Goal: Task Accomplishment & Management: Complete application form

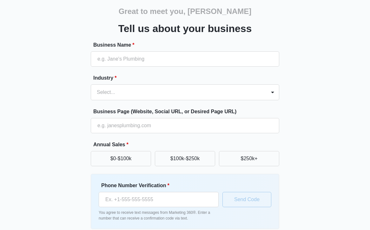
scroll to position [38, 0]
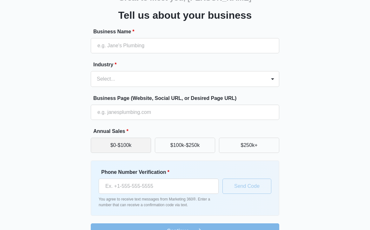
click at [114, 144] on button "$0-$100k" at bounding box center [121, 145] width 60 height 15
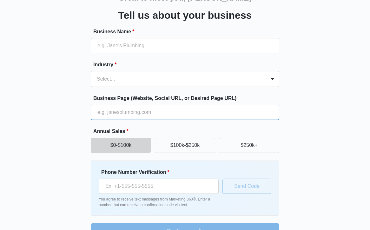
click at [149, 114] on input "Business Page (Website, Social URL, or Desired Page URL)" at bounding box center [185, 112] width 188 height 15
type input "https://www.wyleslifesolutions.com"
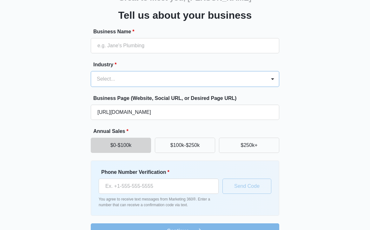
click at [186, 82] on div at bounding box center [177, 79] width 161 height 9
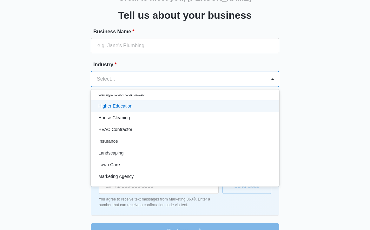
scroll to position [243, 0]
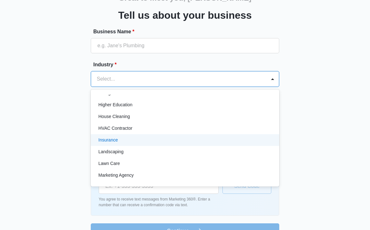
click at [176, 142] on div "Insurance" at bounding box center [184, 140] width 172 height 7
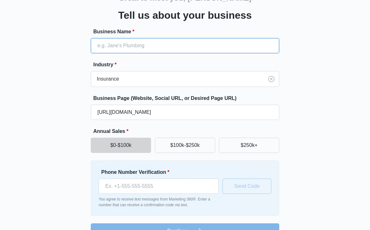
click at [177, 46] on input "Business Name *" at bounding box center [185, 45] width 188 height 15
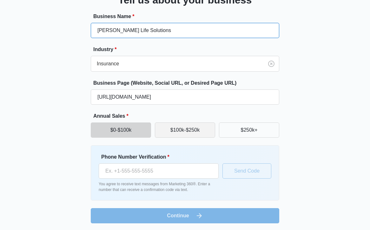
scroll to position [54, 0]
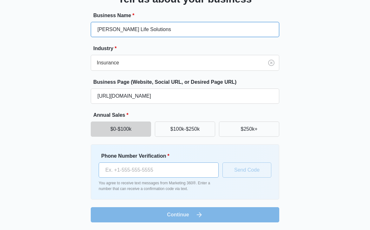
type input "[PERSON_NAME] Life Solutions"
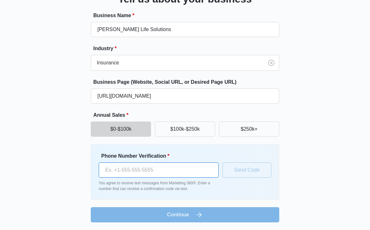
click at [157, 166] on input "Phone Number Verification *" at bounding box center [159, 169] width 120 height 15
type input "(814) 599-8307"
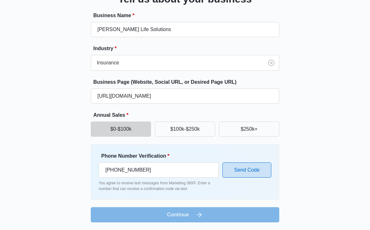
click at [249, 167] on button "Send Code" at bounding box center [246, 169] width 49 height 15
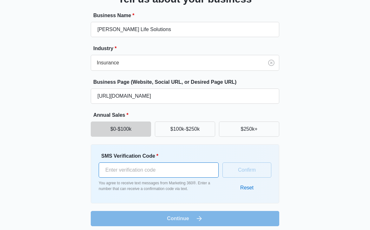
click at [174, 167] on input "SMS Verification Code *" at bounding box center [159, 169] width 120 height 15
type input "890088"
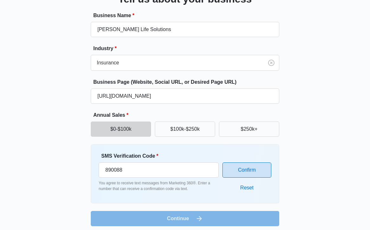
click at [265, 172] on button "Confirm" at bounding box center [246, 169] width 49 height 15
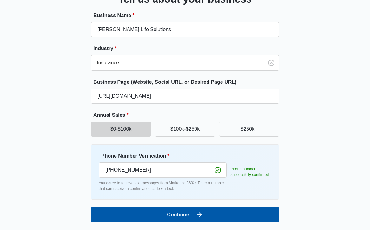
click at [175, 213] on button "Continue" at bounding box center [185, 214] width 188 height 15
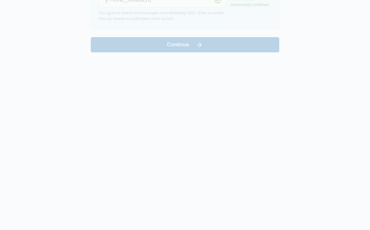
scroll to position [0, 0]
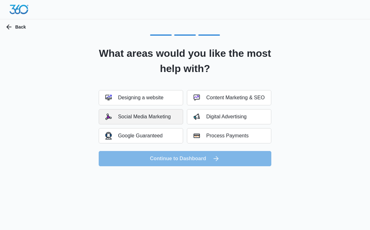
click at [178, 119] on button "Social Media Marketing" at bounding box center [141, 116] width 84 height 15
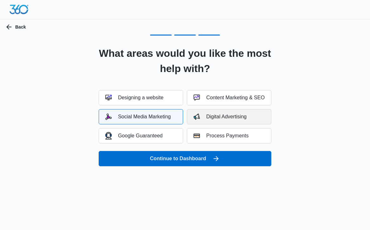
click at [197, 117] on img "button" at bounding box center [197, 117] width 6 height 6
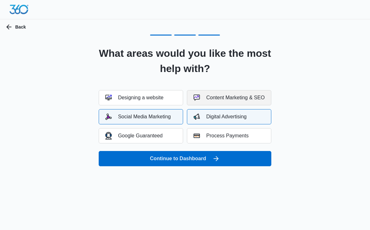
click at [200, 101] on button "Content Marketing & SEO" at bounding box center [229, 97] width 84 height 15
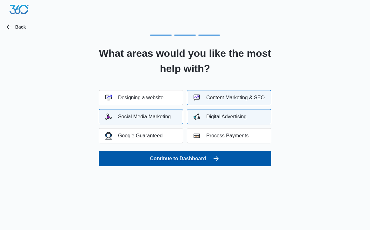
click at [181, 160] on button "Continue to Dashboard" at bounding box center [185, 158] width 173 height 15
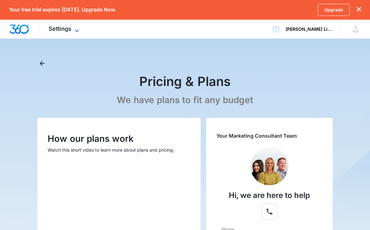
click at [60, 30] on span "Settings" at bounding box center [60, 28] width 23 height 7
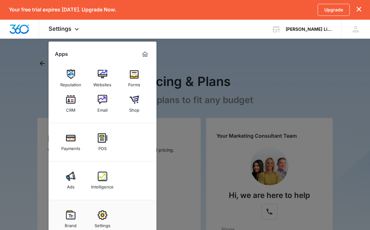
click at [224, 88] on div at bounding box center [185, 115] width 370 height 230
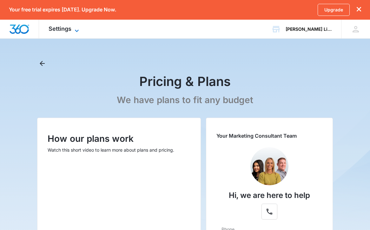
click at [73, 29] on icon at bounding box center [77, 31] width 8 height 8
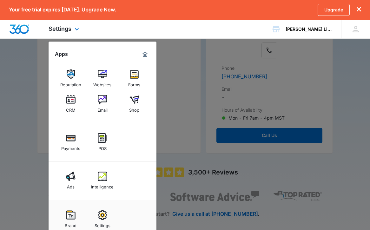
scroll to position [170, 0]
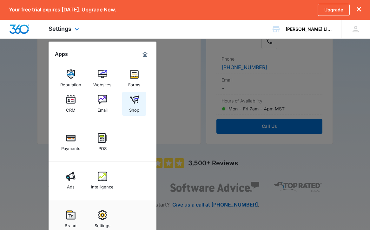
click at [133, 106] on div "Shop" at bounding box center [134, 108] width 10 height 8
click at [73, 181] on div "Ads" at bounding box center [71, 185] width 8 height 8
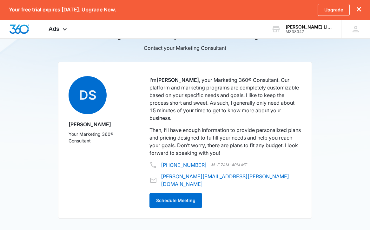
scroll to position [344, 0]
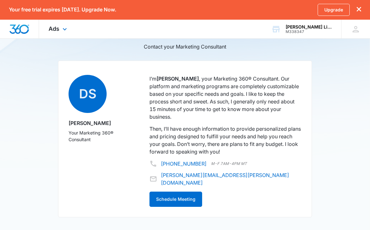
click at [59, 26] on div "Ads Apps Reputation Websites Forms CRM Email Shop Payments POS Ads Intelligence…" at bounding box center [58, 29] width 39 height 19
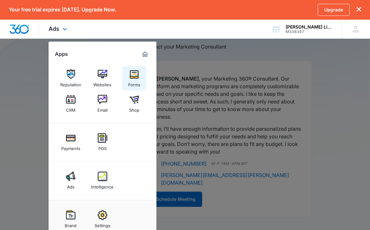
click at [133, 81] on div "Forms" at bounding box center [134, 83] width 12 height 8
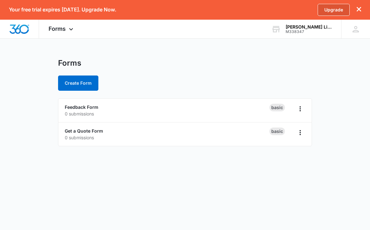
click at [338, 8] on link "Upgrade" at bounding box center [334, 10] width 32 height 12
